Goal: Task Accomplishment & Management: Manage account settings

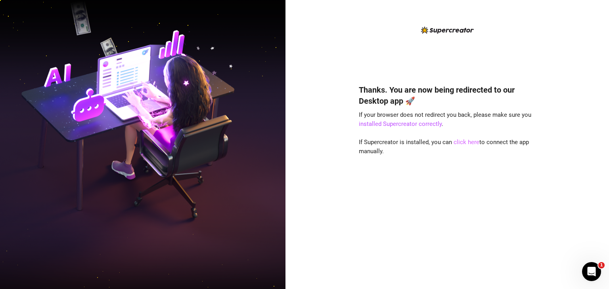
click at [466, 141] on link "click here" at bounding box center [466, 142] width 26 height 7
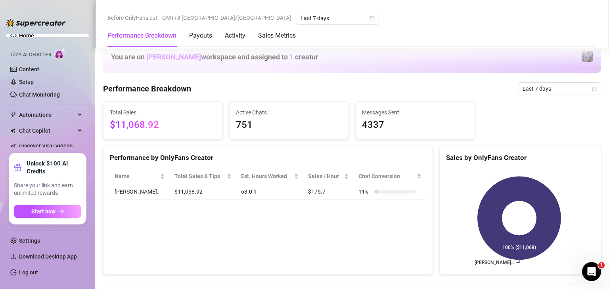
scroll to position [436, 0]
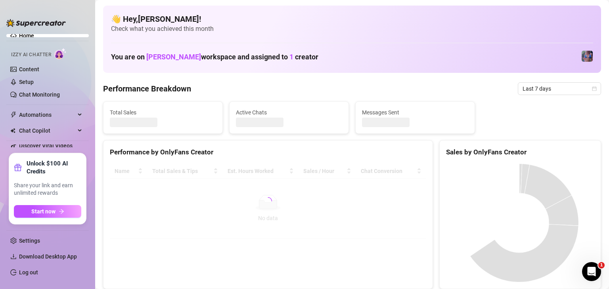
drag, startPoint x: 21, startPoint y: 274, endPoint x: 92, endPoint y: 247, distance: 75.6
click at [21, 274] on link "Log out" at bounding box center [28, 273] width 19 height 6
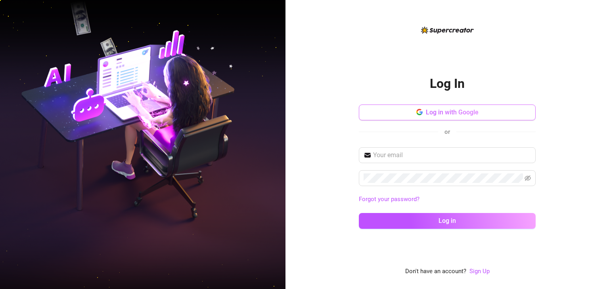
click at [472, 115] on span "Log in with Google" at bounding box center [452, 113] width 53 height 8
